Goal: Check status: Check status

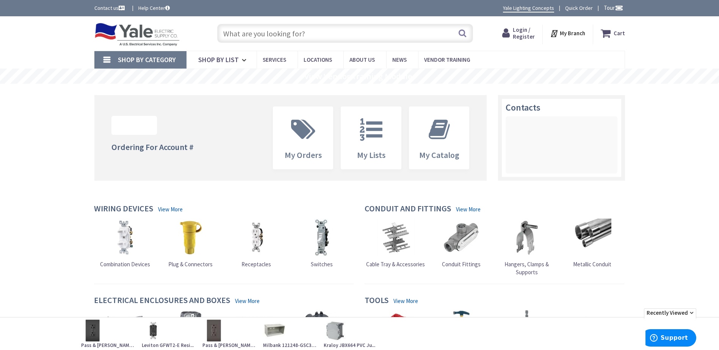
click at [520, 27] on span "Login / Register" at bounding box center [524, 33] width 22 height 14
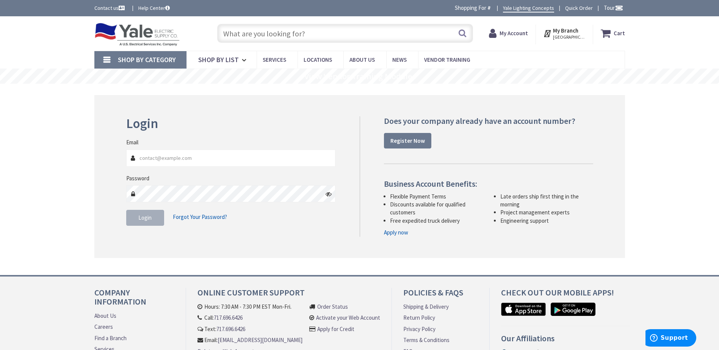
type input "[EMAIL_ADDRESS][DOMAIN_NAME]"
click at [148, 217] on span "Login" at bounding box center [144, 217] width 13 height 7
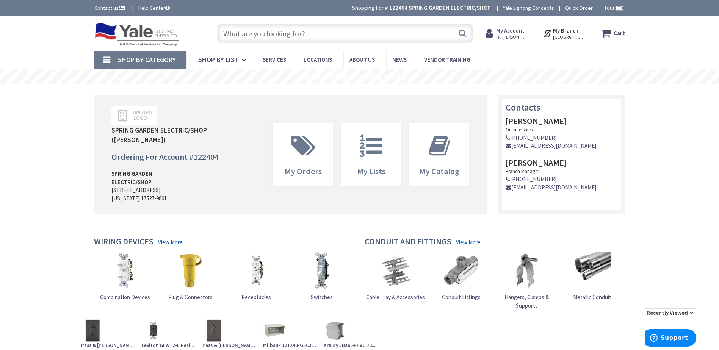
click at [517, 37] on span "Hi, [PERSON_NAME]" at bounding box center [512, 37] width 32 height 6
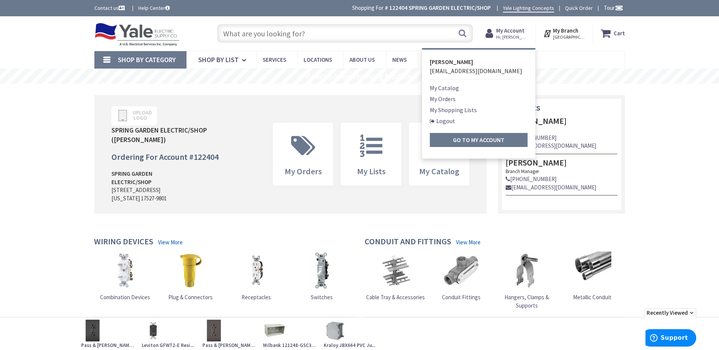
click at [455, 99] on link "My Orders" at bounding box center [443, 98] width 26 height 9
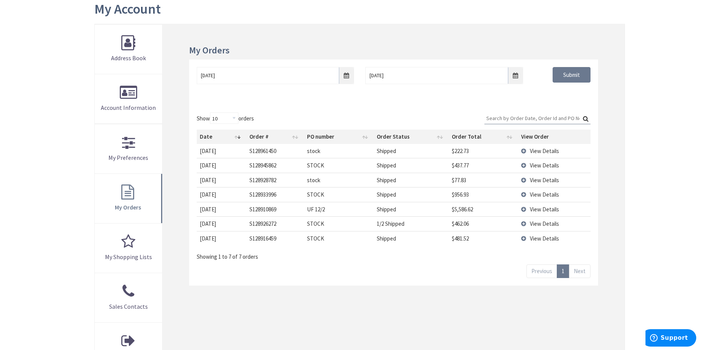
scroll to position [114, 0]
